Goal: Check status

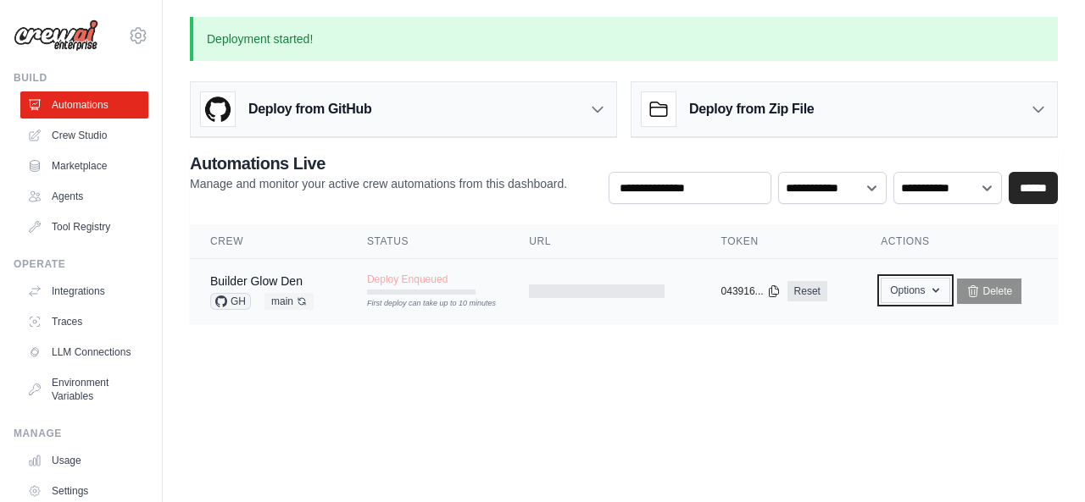
click at [913, 300] on button "Options" at bounding box center [914, 290] width 69 height 25
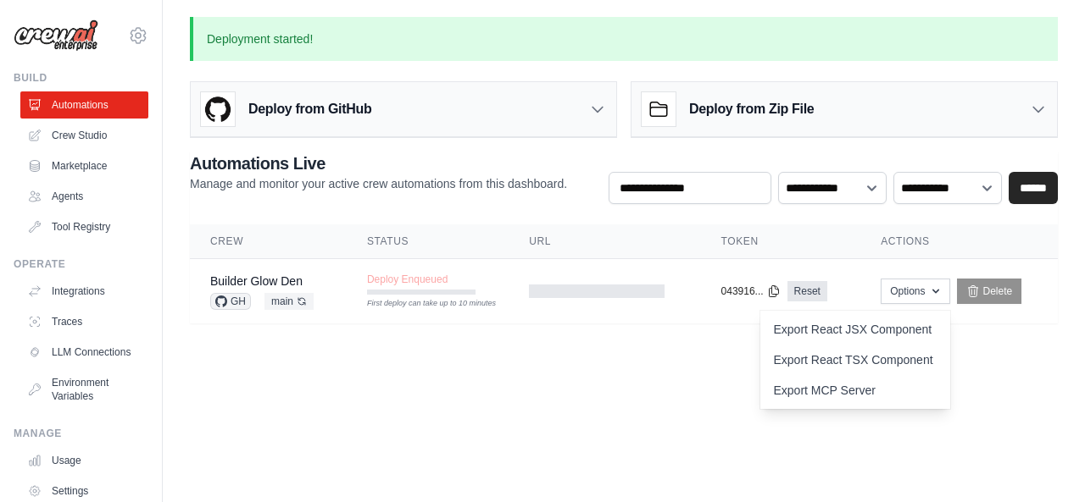
click at [586, 454] on body "[EMAIL_ADDRESS][DOMAIN_NAME] Settings Build Automations Crew Studio" at bounding box center [542, 251] width 1085 height 502
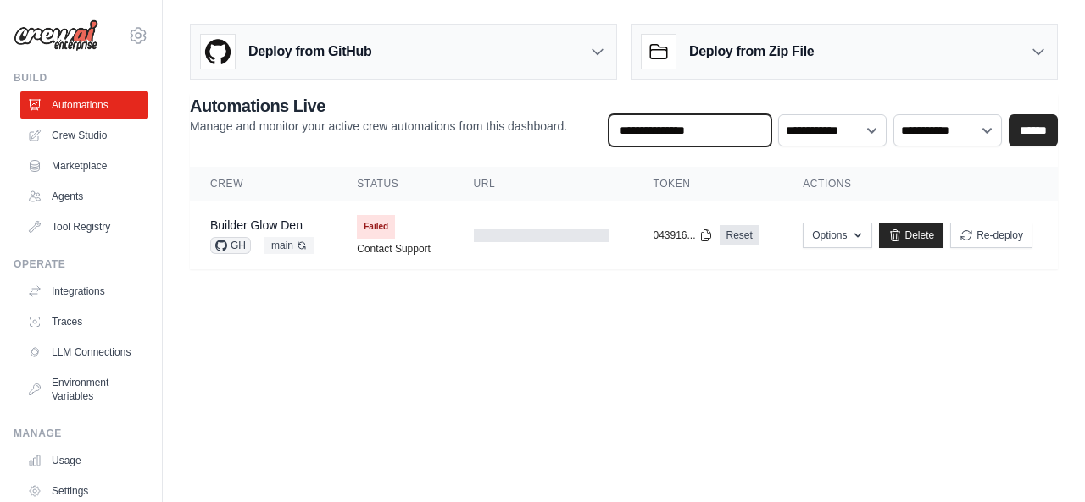
click at [695, 123] on input "text" at bounding box center [689, 130] width 163 height 32
click at [412, 228] on td "Failed Contact Support" at bounding box center [394, 236] width 116 height 68
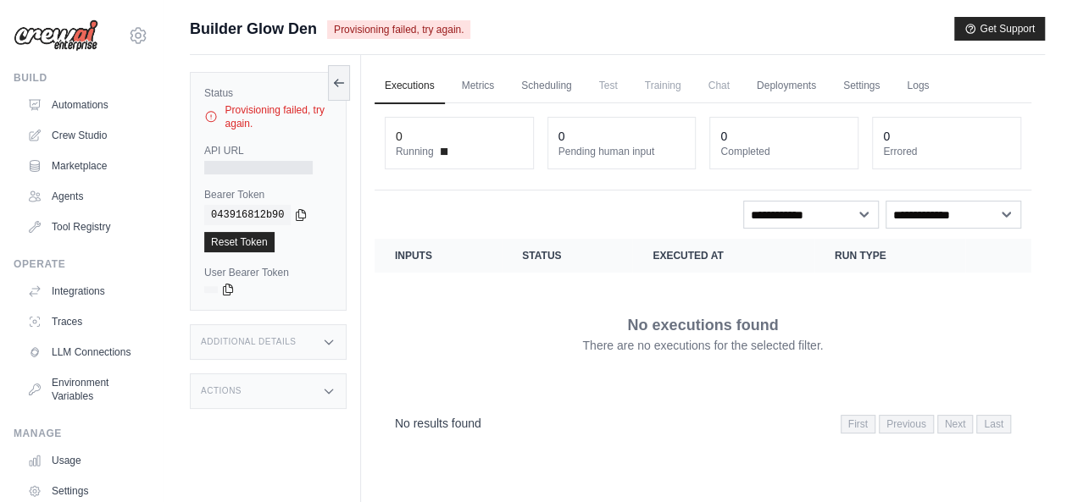
click at [391, 31] on span "Provisioning failed, try again." at bounding box center [398, 29] width 143 height 19
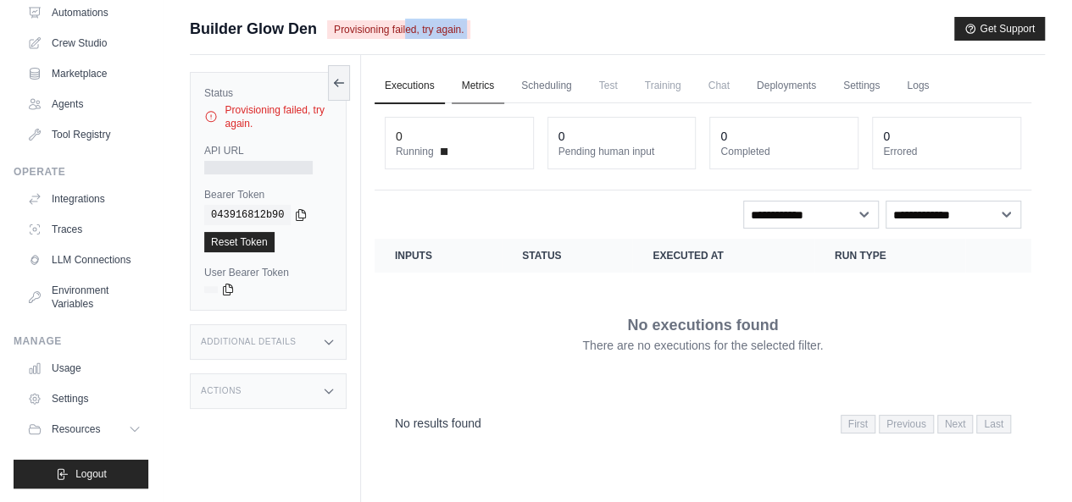
click at [485, 79] on link "Metrics" at bounding box center [478, 87] width 53 height 36
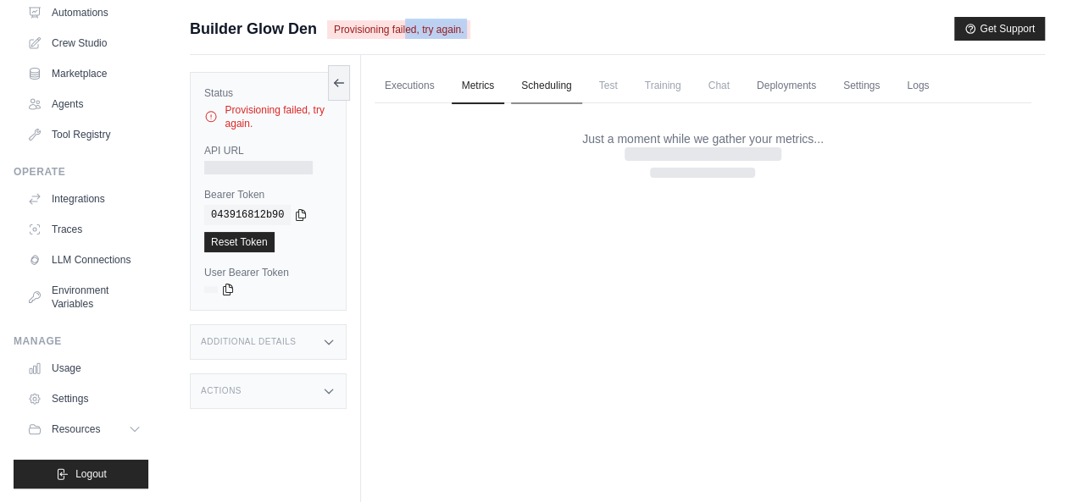
click at [563, 80] on link "Scheduling" at bounding box center [546, 87] width 70 height 36
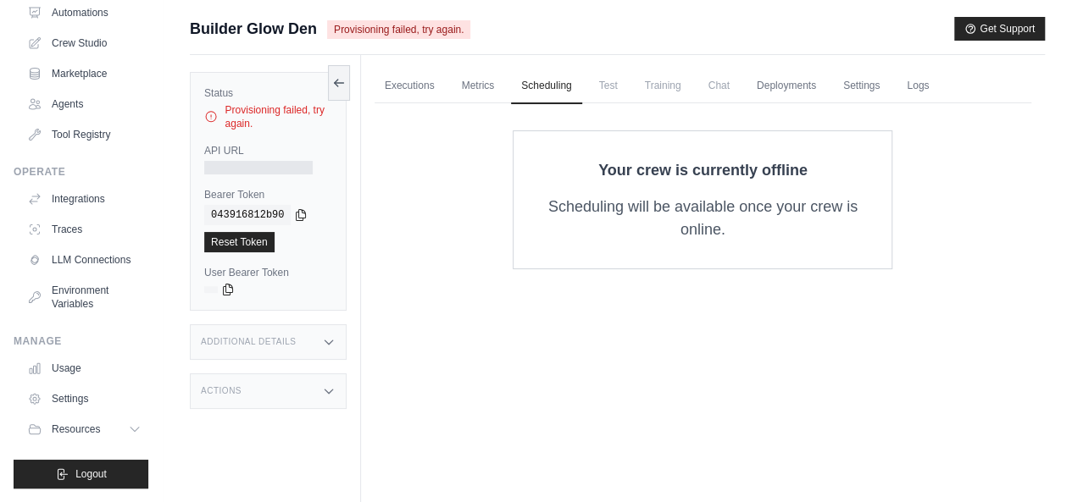
click at [625, 81] on span "Test" at bounding box center [608, 86] width 39 height 34
click at [740, 80] on span "Chat" at bounding box center [719, 86] width 42 height 34
click at [798, 80] on link "Deployments" at bounding box center [786, 87] width 80 height 36
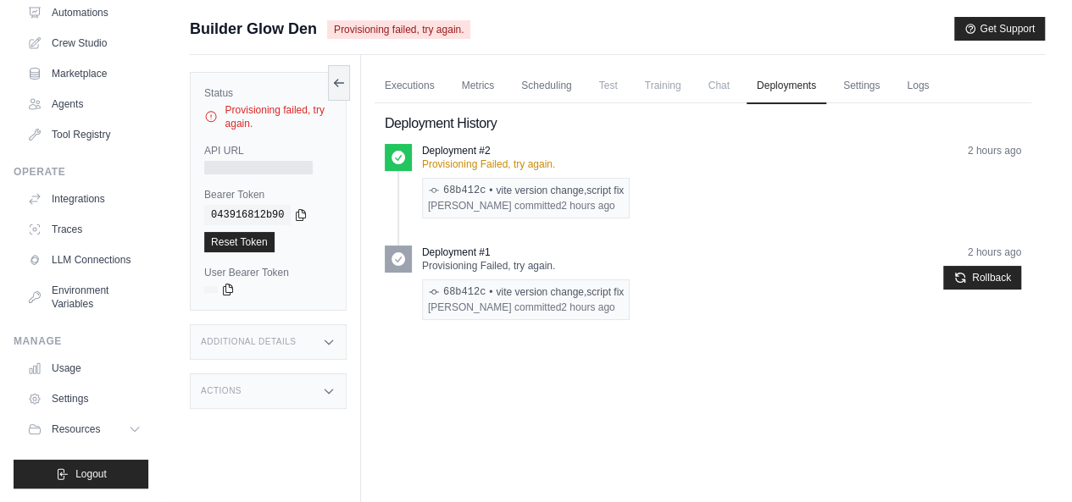
click at [514, 148] on div "Deployment #2" at bounding box center [526, 151] width 208 height 14
click at [545, 188] on div "68b412c • vite version change,script fix" at bounding box center [526, 191] width 196 height 14
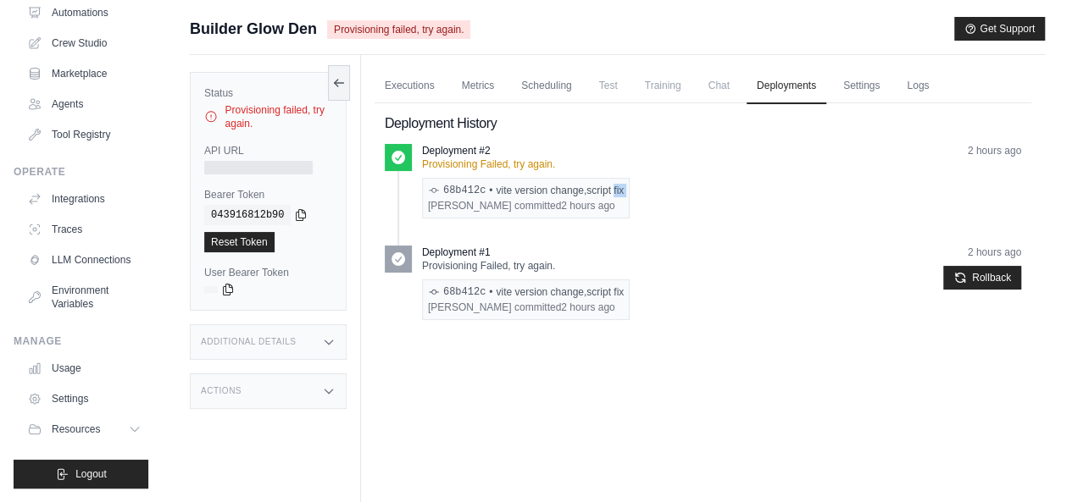
click at [545, 188] on div "68b412c • vite version change,script fix" at bounding box center [526, 191] width 196 height 14
click at [573, 203] on time "2 hours ago" at bounding box center [587, 206] width 53 height 12
click at [490, 168] on p "Provisioning Failed, try again." at bounding box center [526, 165] width 208 height 14
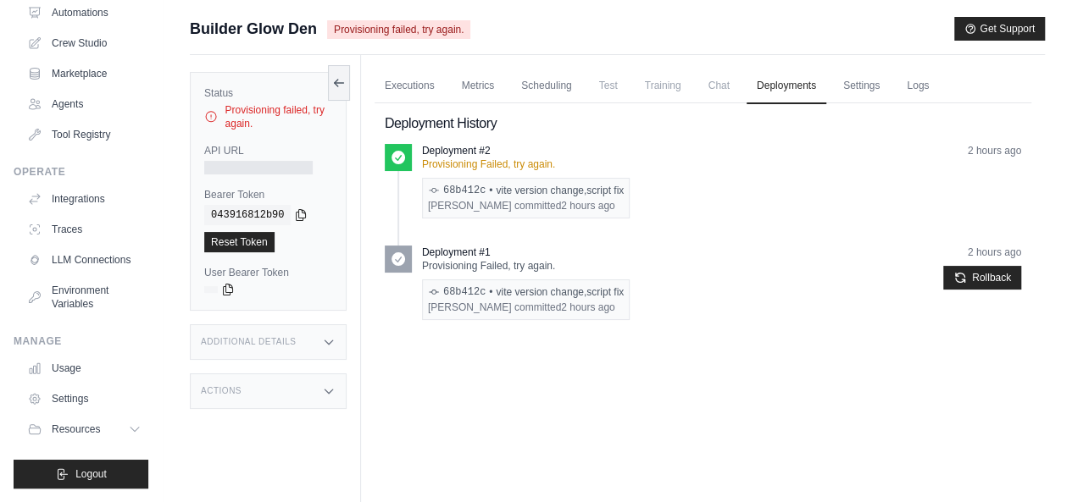
click at [608, 296] on div "68b412c • vite version change,script fix" at bounding box center [526, 293] width 196 height 14
click at [876, 82] on link "Settings" at bounding box center [861, 87] width 57 height 36
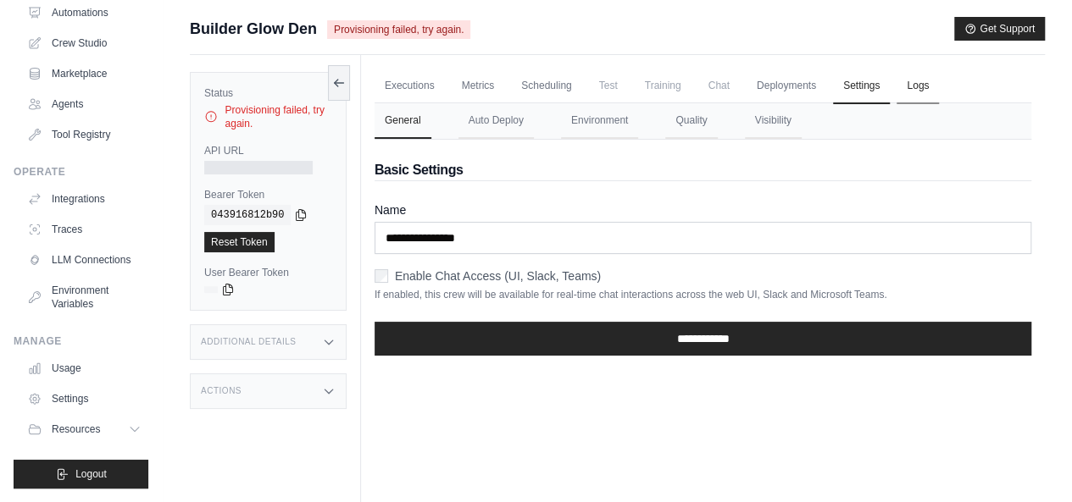
click at [939, 82] on link "Logs" at bounding box center [917, 87] width 42 height 36
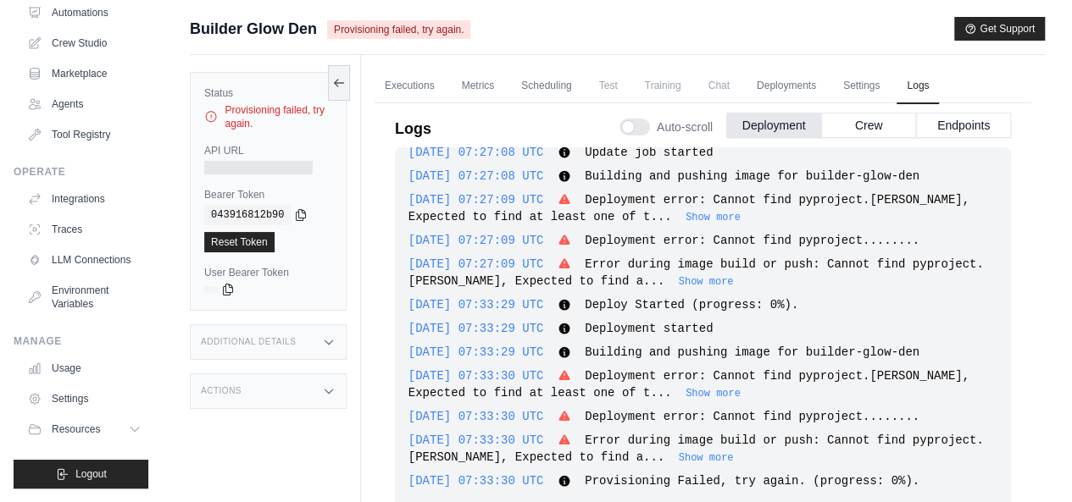
scroll to position [71, 0]
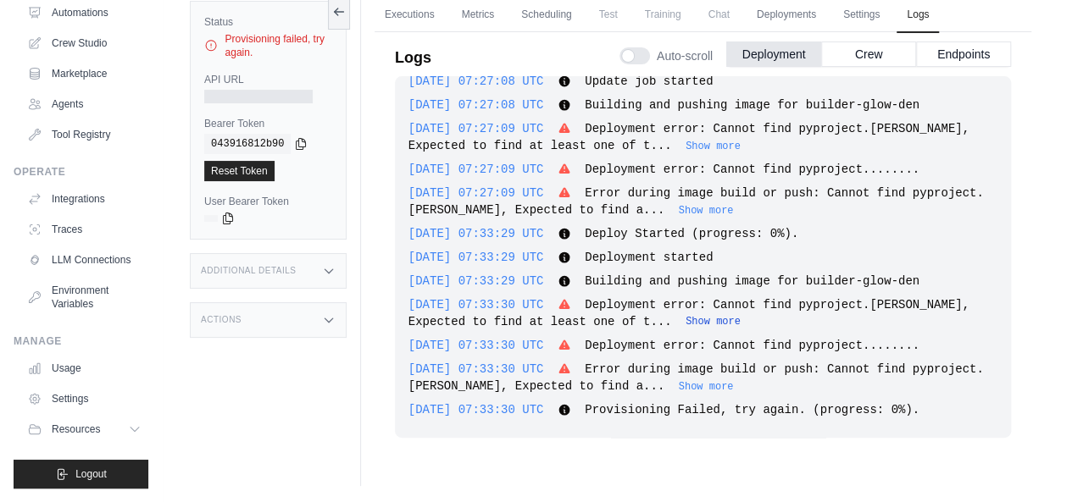
click at [685, 320] on button "Show more" at bounding box center [712, 322] width 55 height 14
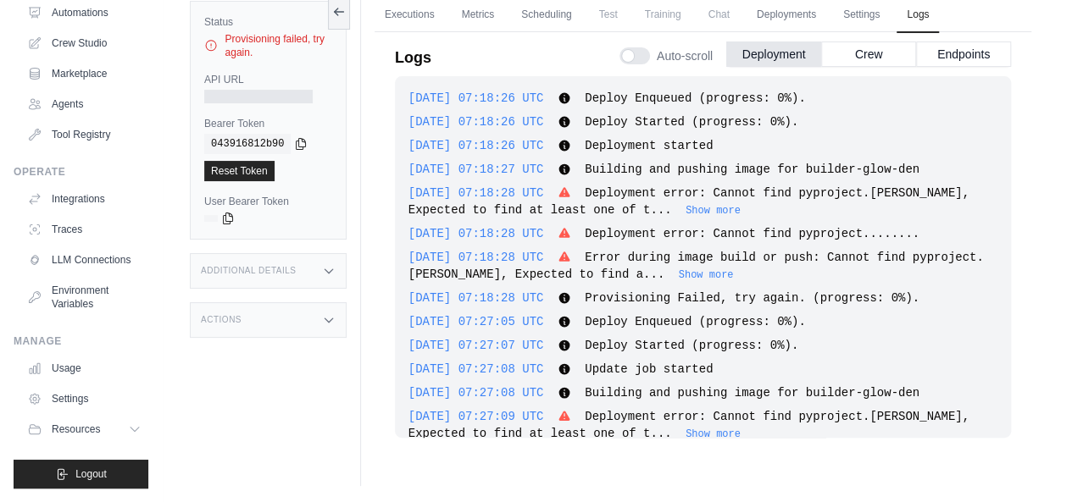
scroll to position [0, 0]
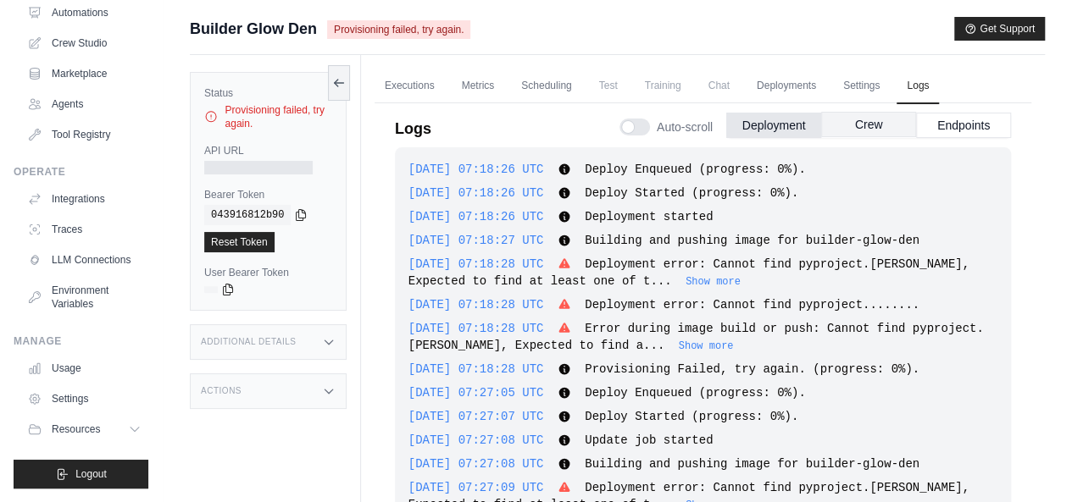
click at [877, 131] on button "Crew" at bounding box center [868, 124] width 95 height 25
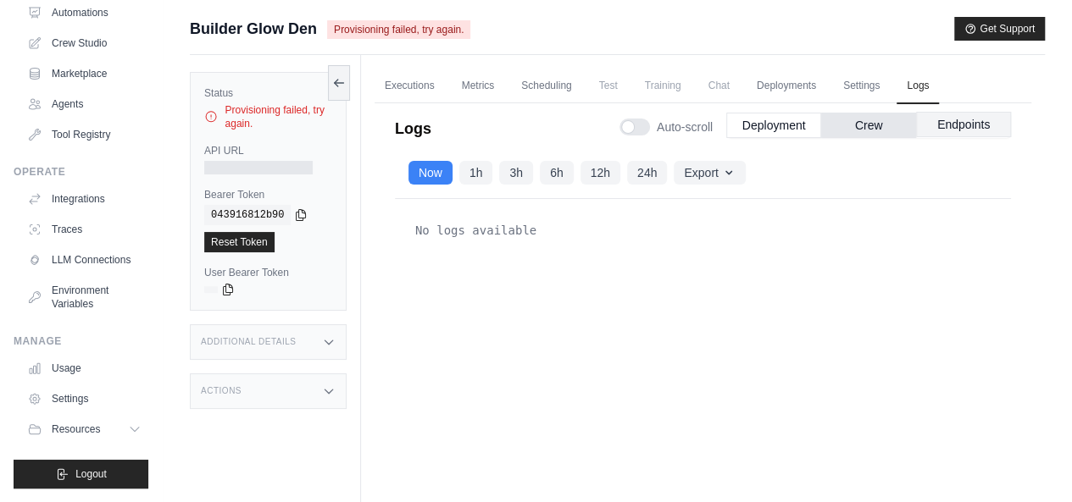
click at [956, 130] on button "Endpoints" at bounding box center [963, 124] width 95 height 25
click at [469, 79] on link "Metrics" at bounding box center [478, 87] width 53 height 36
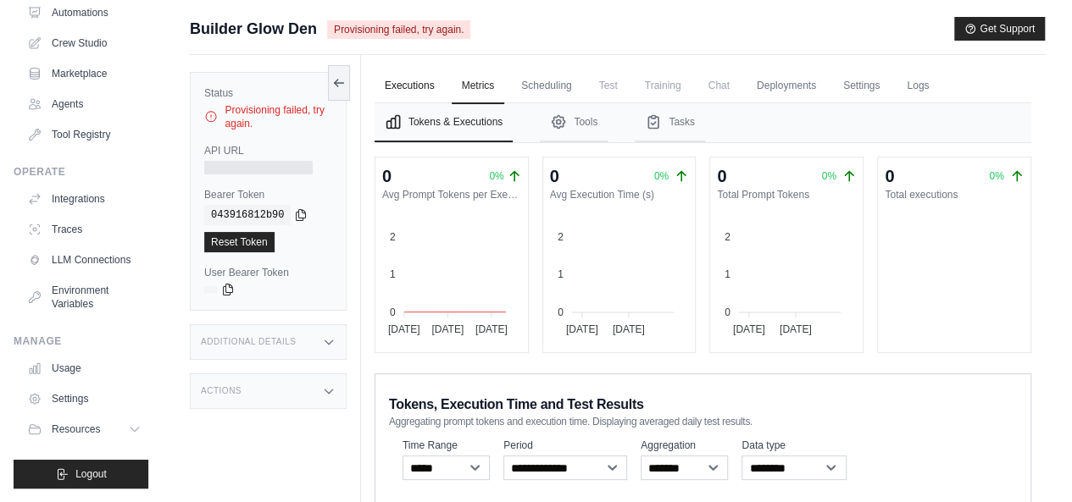
click at [429, 86] on link "Executions" at bounding box center [410, 87] width 70 height 36
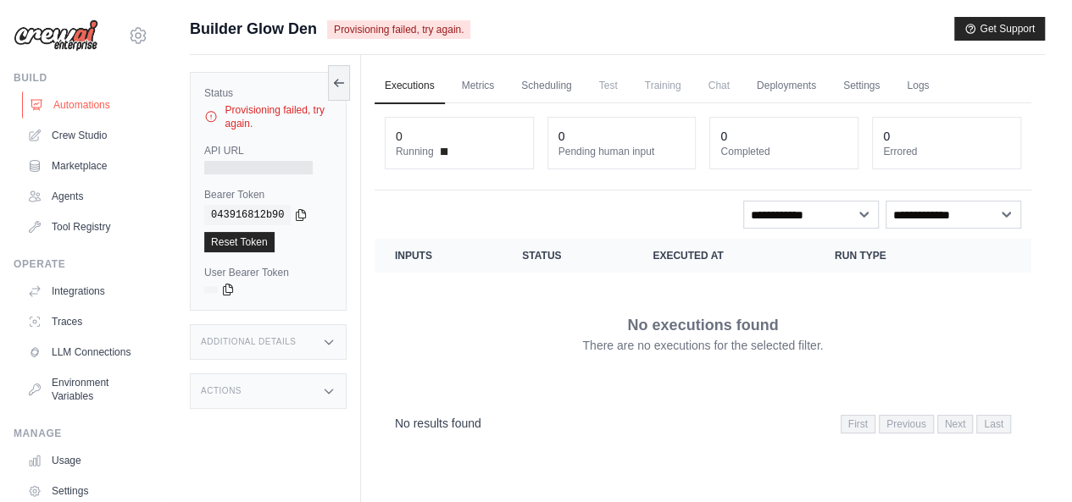
click at [77, 105] on link "Automations" at bounding box center [86, 105] width 128 height 27
click at [78, 33] on img at bounding box center [56, 35] width 85 height 32
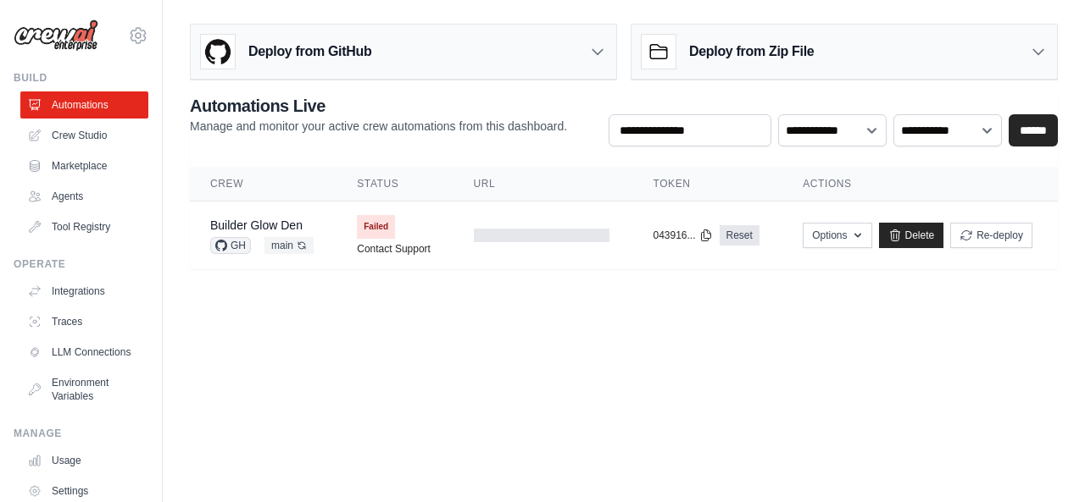
click at [63, 43] on img at bounding box center [56, 35] width 85 height 32
click at [69, 21] on img at bounding box center [56, 35] width 85 height 32
click at [275, 45] on h3 "Deploy from GitHub" at bounding box center [309, 52] width 123 height 20
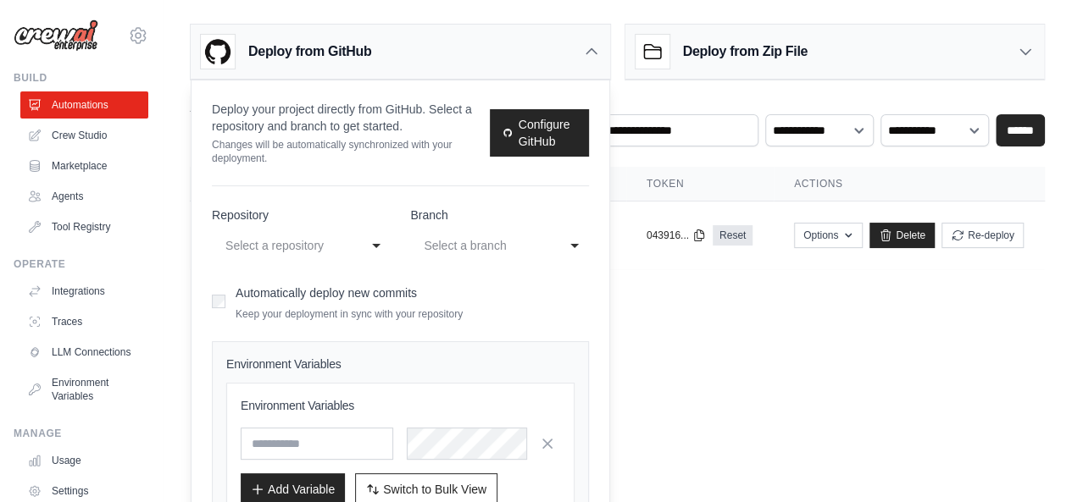
click at [563, 53] on div "Deploy from GitHub" at bounding box center [400, 52] width 419 height 55
